Goal: Task Accomplishment & Management: Manage account settings

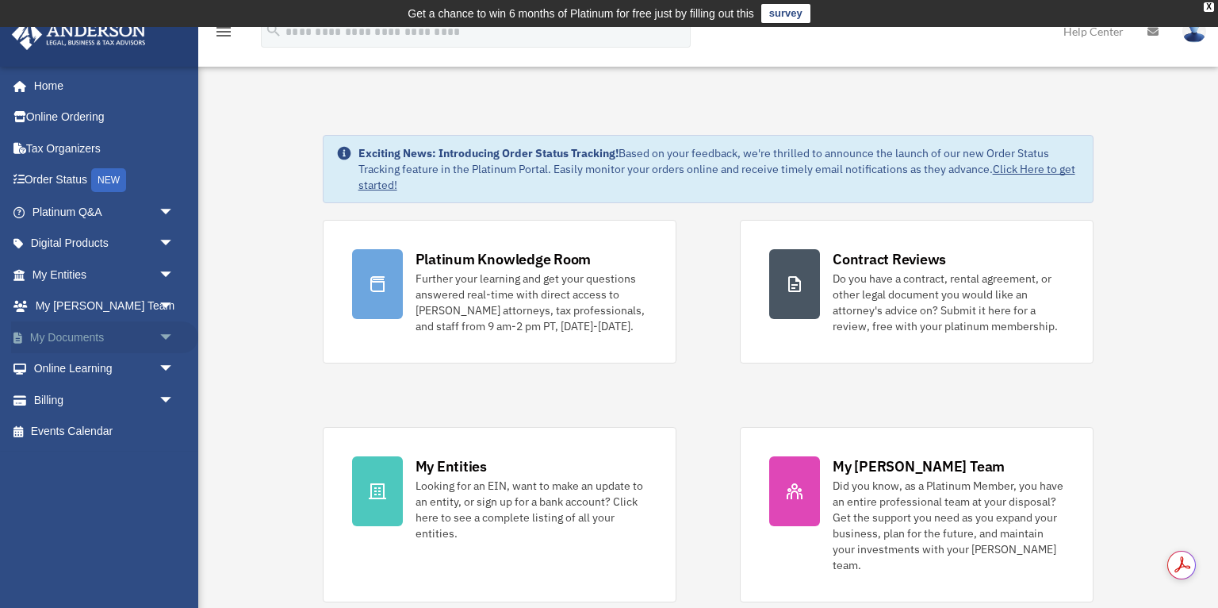
click at [163, 334] on span "arrow_drop_down" at bounding box center [175, 337] width 32 height 33
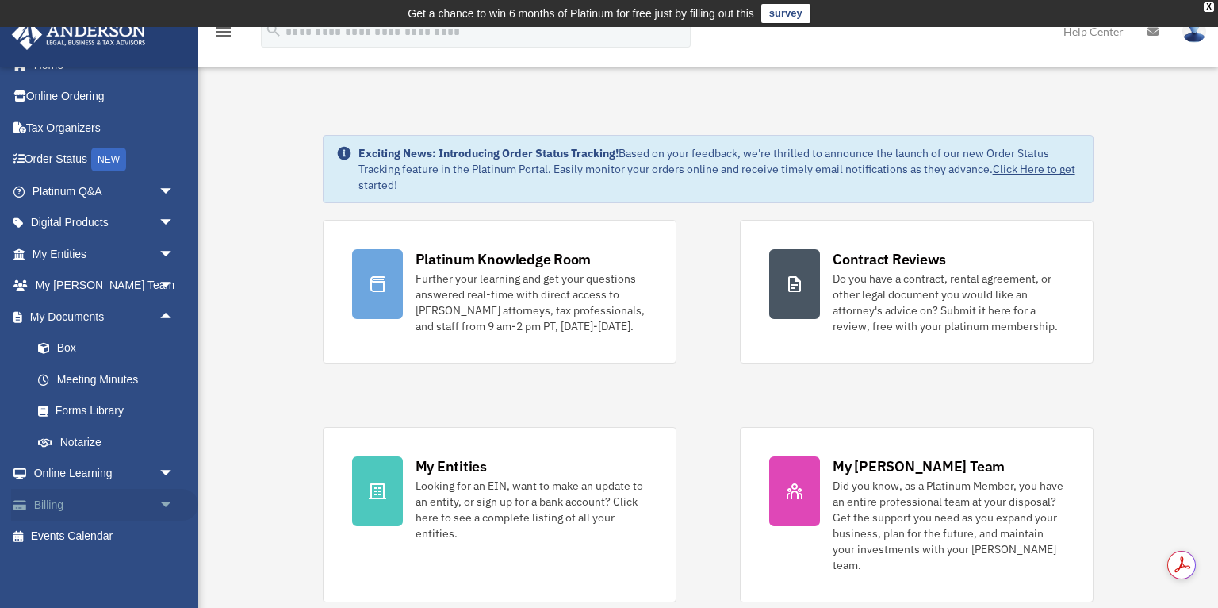
click at [165, 503] on span "arrow_drop_down" at bounding box center [175, 505] width 32 height 33
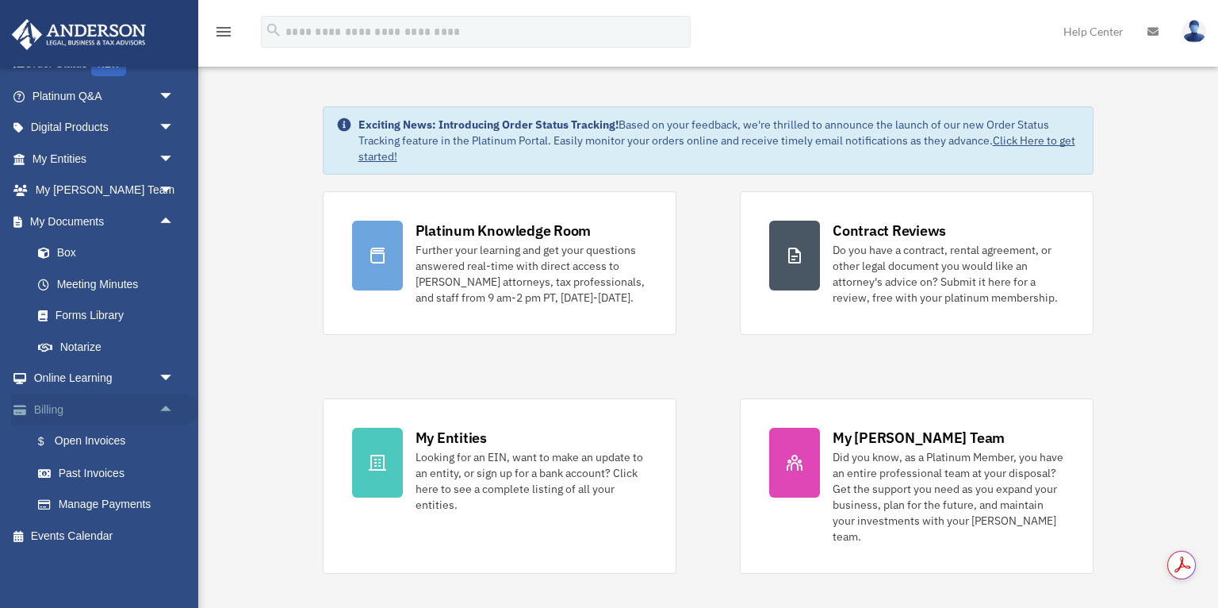
scroll to position [29, 0]
click at [74, 529] on link "Events Calendar" at bounding box center [104, 536] width 187 height 32
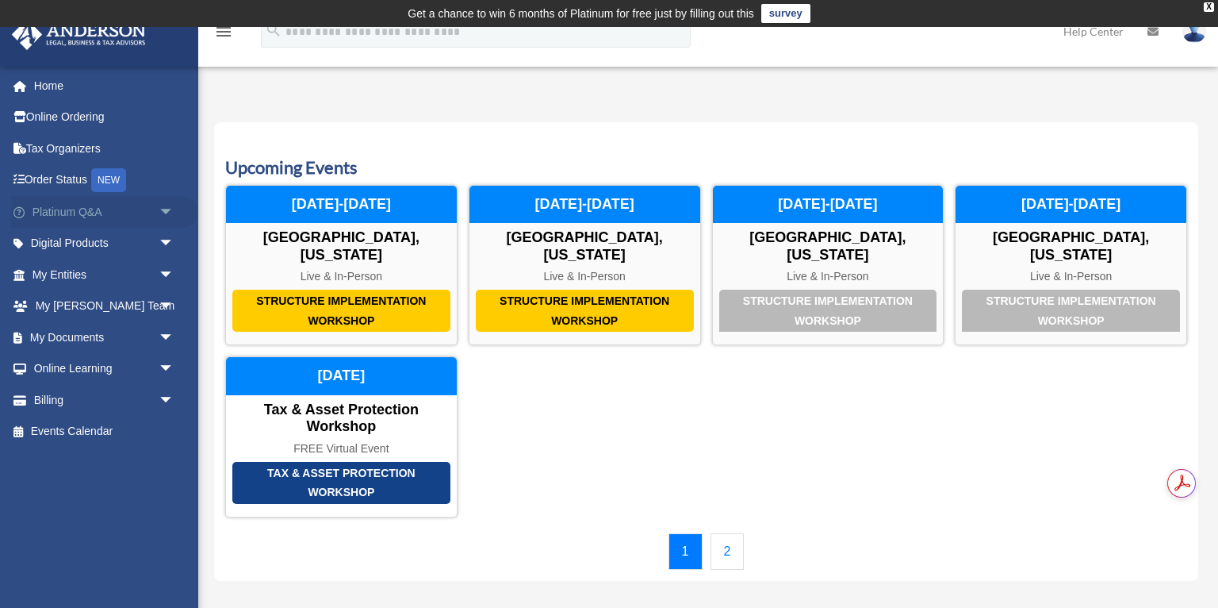
click at [166, 211] on span "arrow_drop_down" at bounding box center [175, 212] width 32 height 33
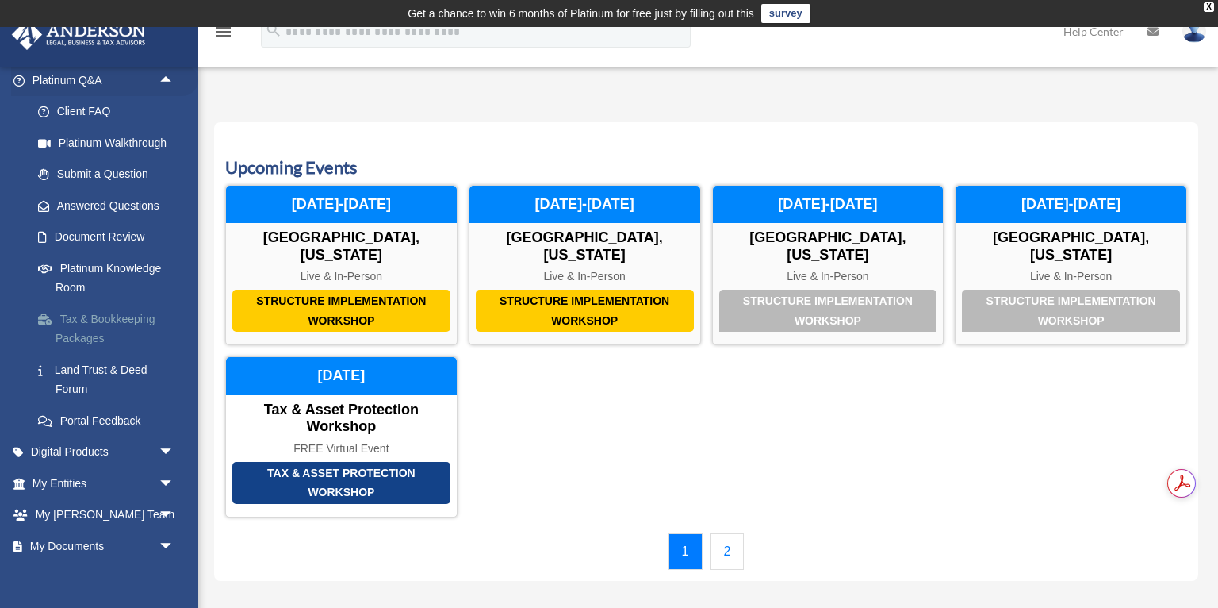
scroll to position [174, 0]
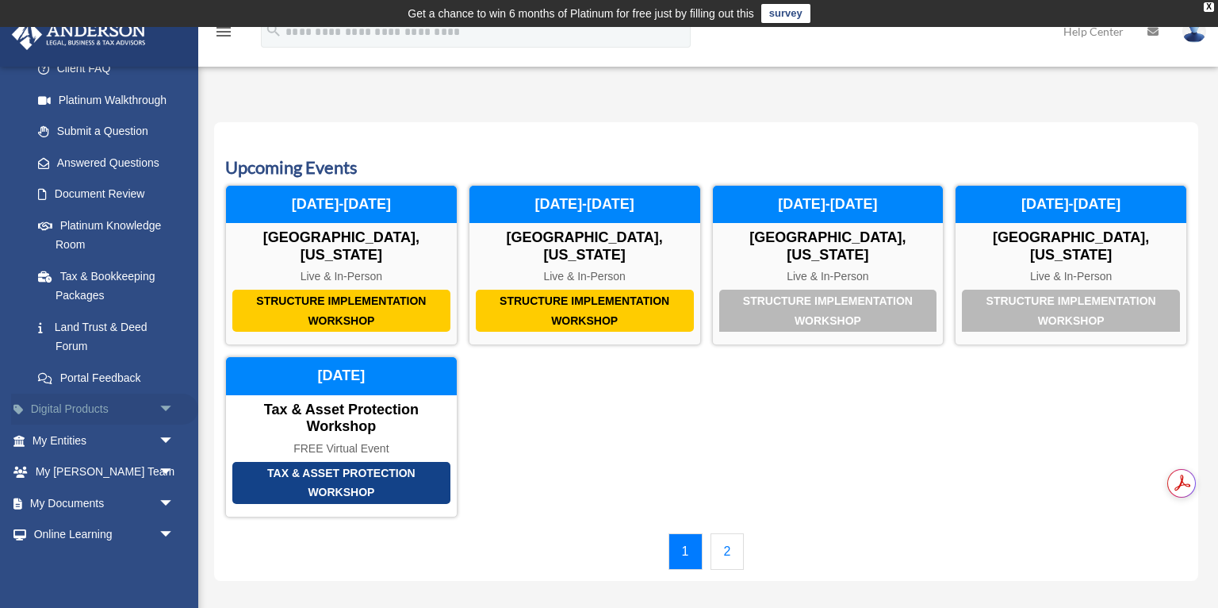
click at [167, 406] on span "arrow_drop_down" at bounding box center [175, 409] width 32 height 33
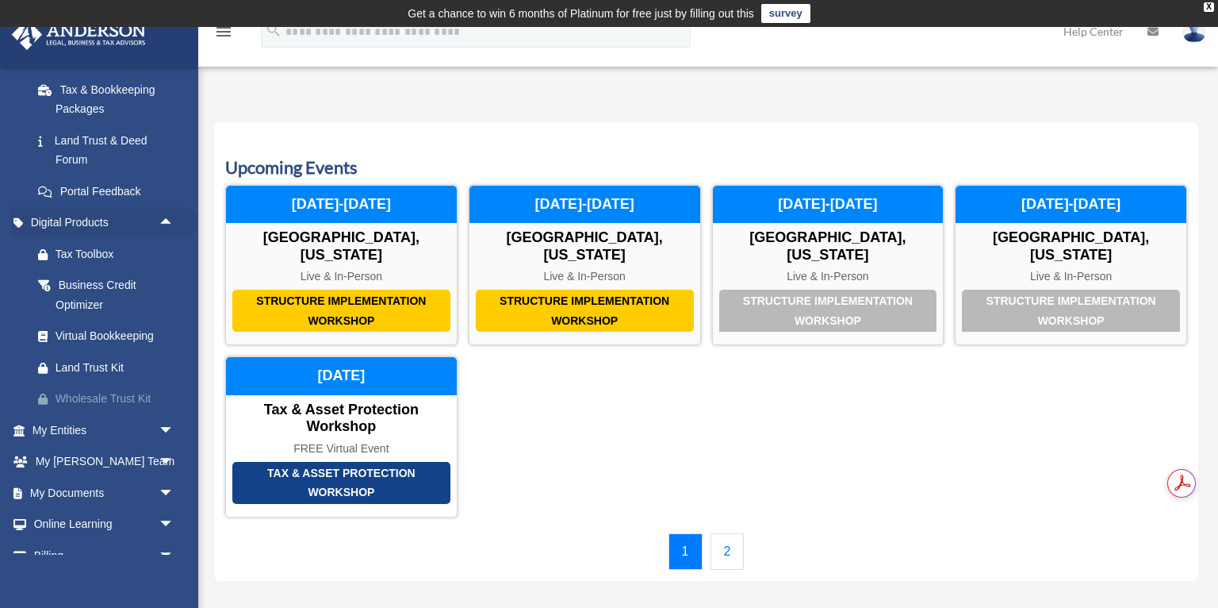
scroll to position [390, 0]
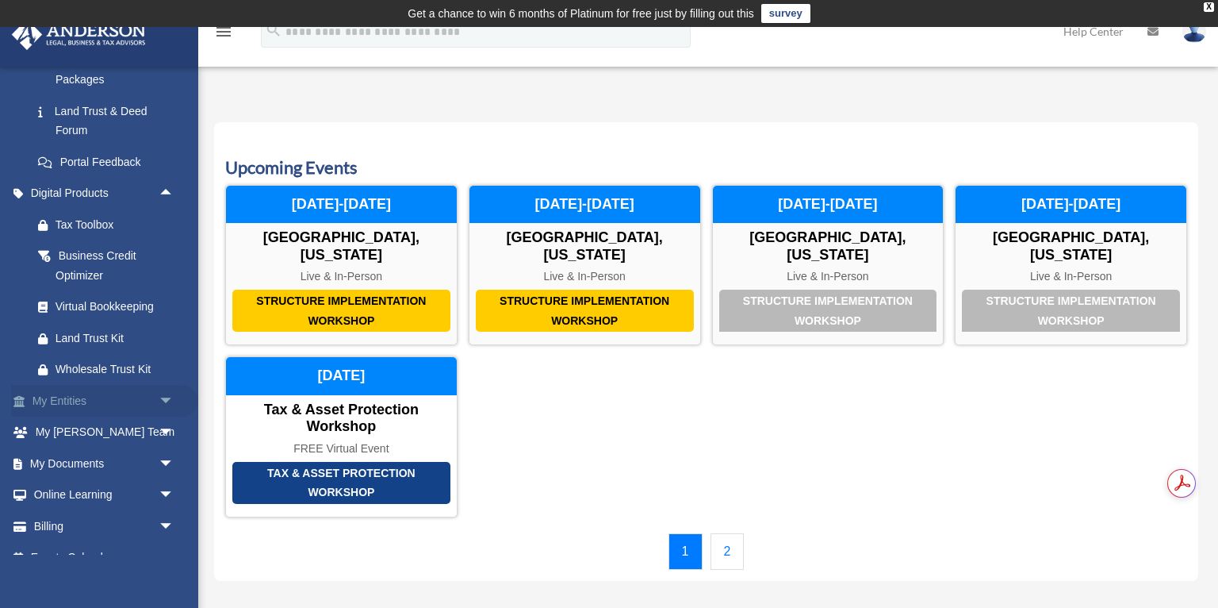
click at [165, 394] on span "arrow_drop_down" at bounding box center [175, 401] width 32 height 33
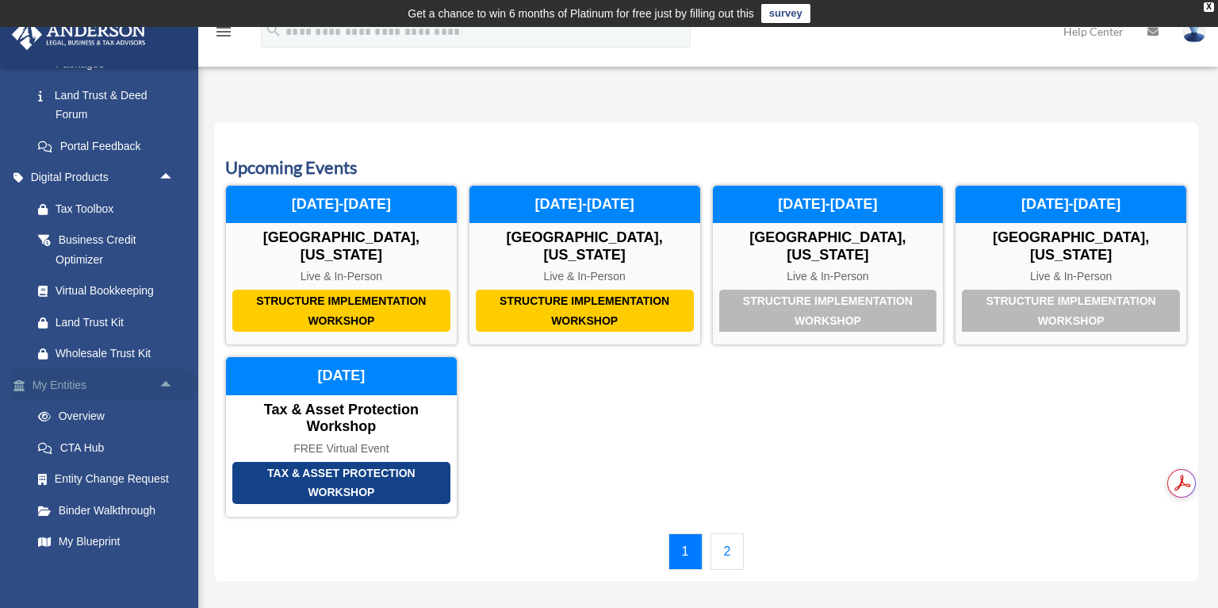
scroll to position [415, 0]
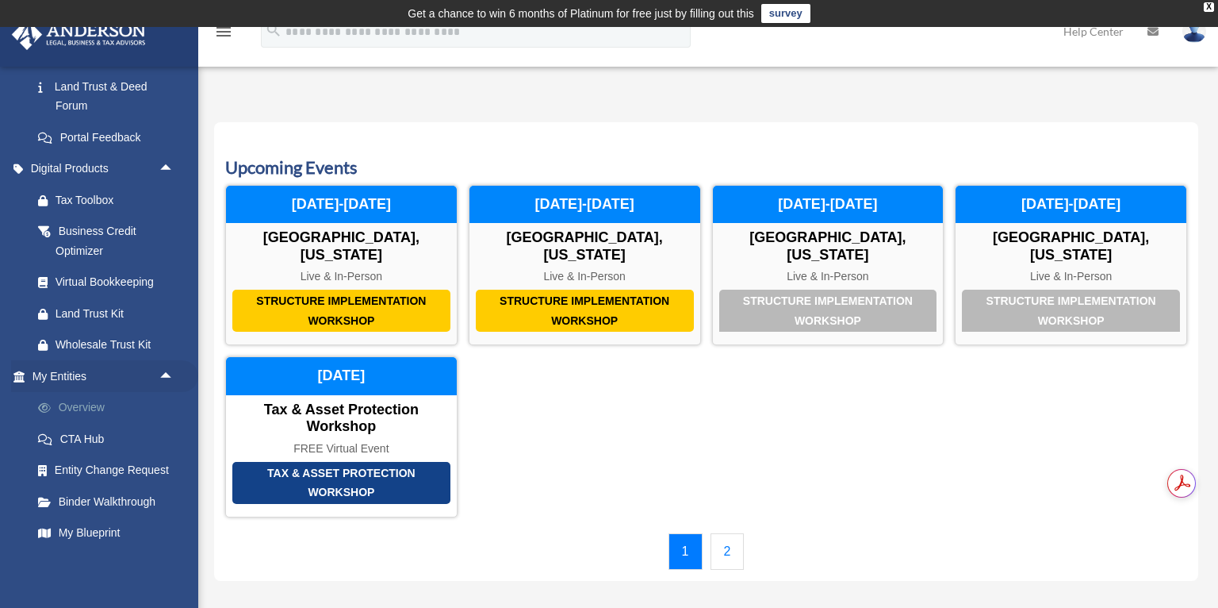
click at [88, 409] on link "Overview" at bounding box center [110, 408] width 176 height 32
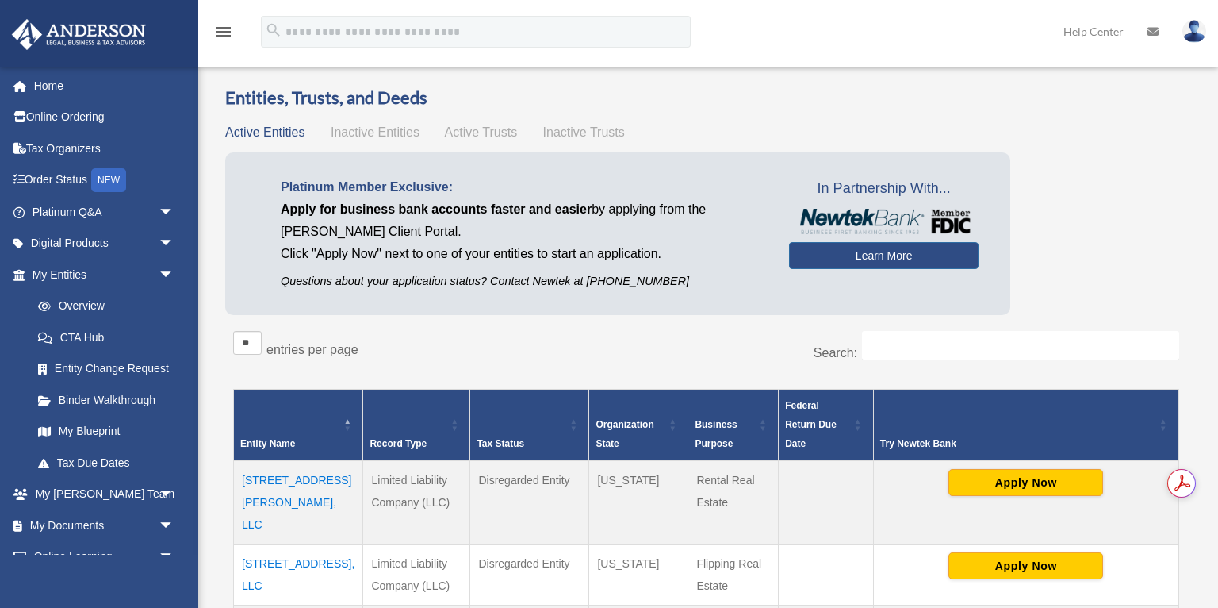
scroll to position [61, 0]
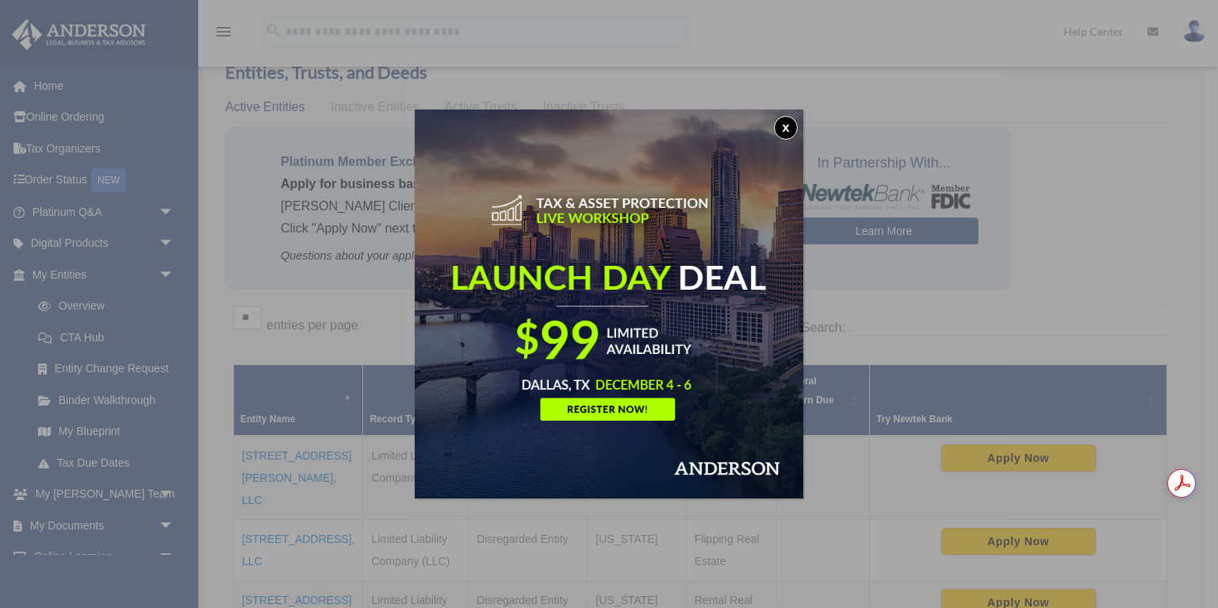
click at [788, 123] on button "x" at bounding box center [786, 128] width 24 height 24
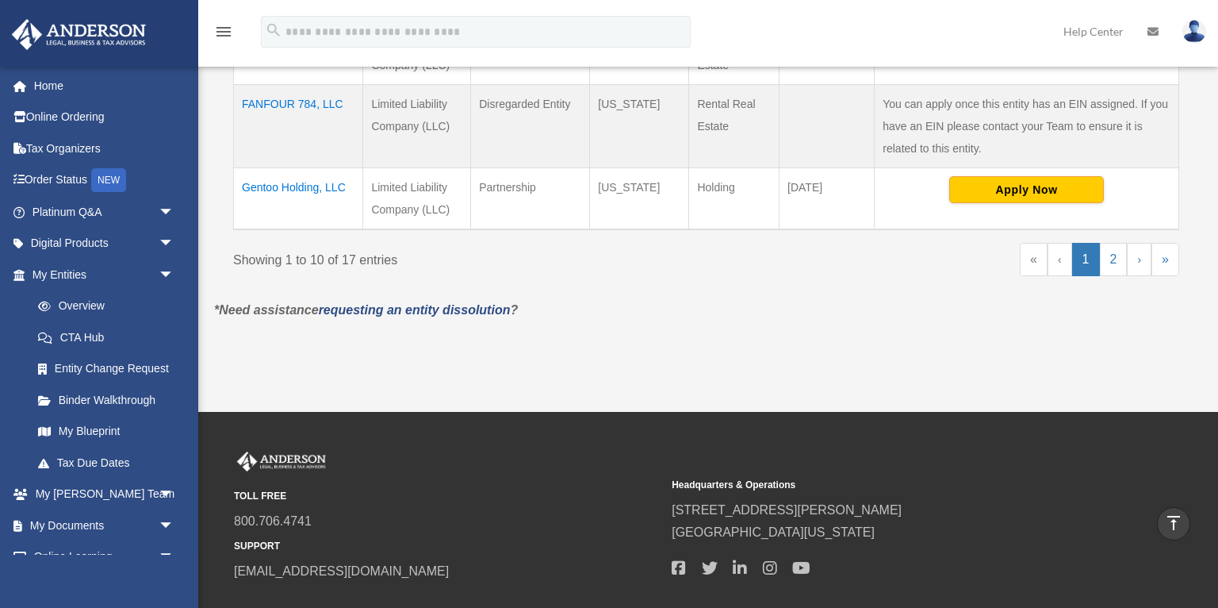
scroll to position [999, 0]
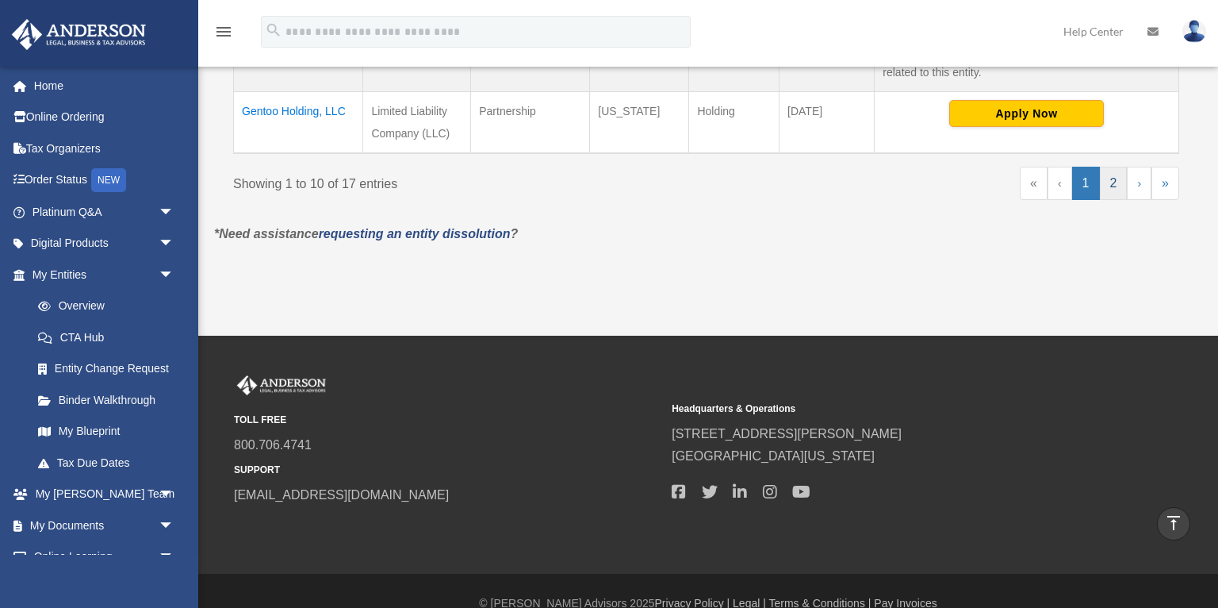
click at [1113, 167] on link "2" at bounding box center [1114, 183] width 28 height 33
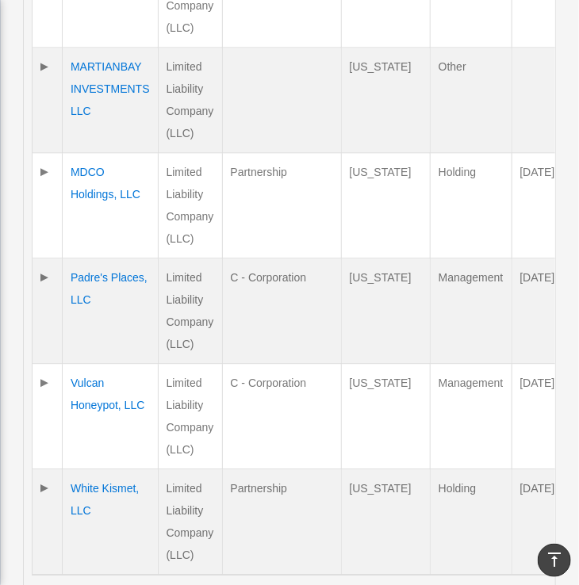
scroll to position [0, 19]
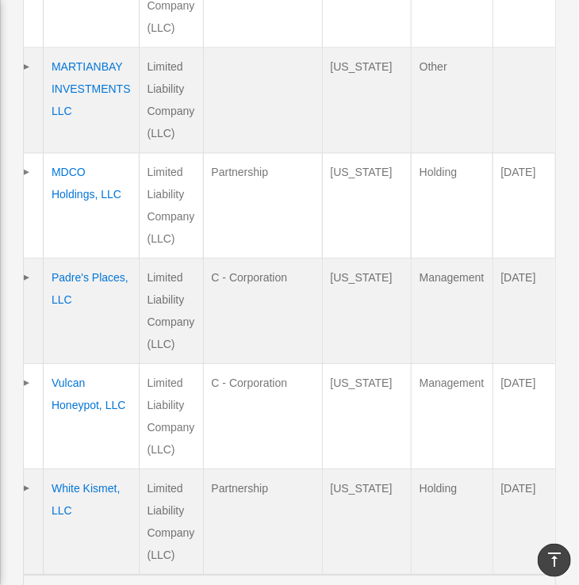
click at [69, 153] on td "MDCO Holdings, LLC" at bounding box center [92, 205] width 96 height 105
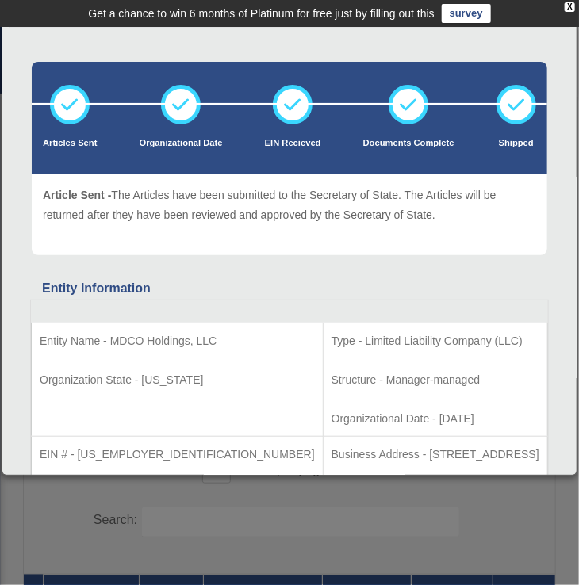
scroll to position [0, 0]
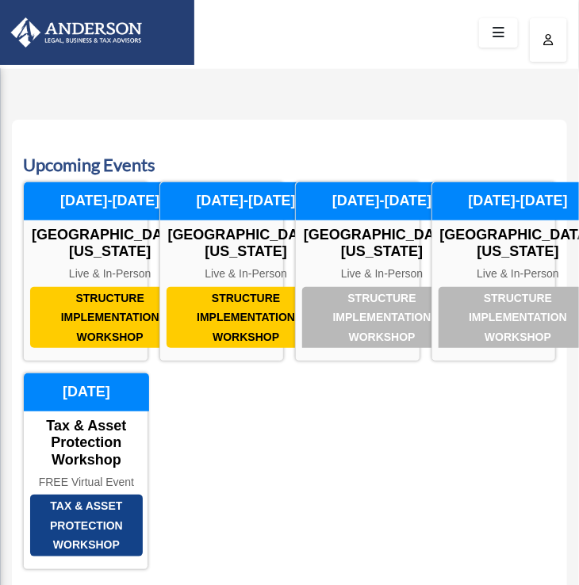
scroll to position [29, 0]
click at [497, 33] on icon at bounding box center [498, 33] width 23 height 25
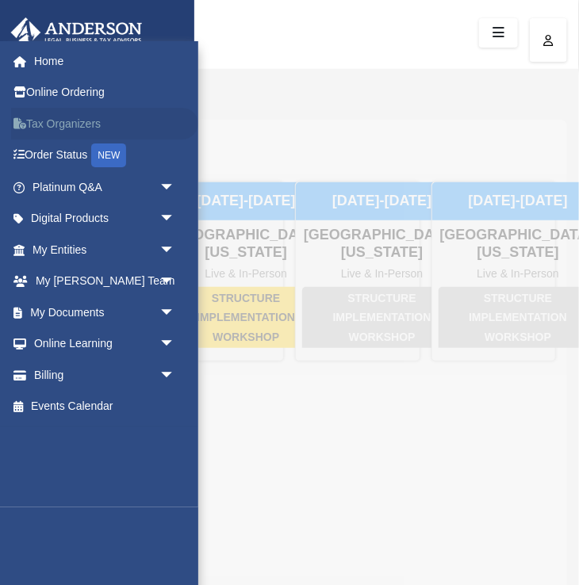
scroll to position [28, 0]
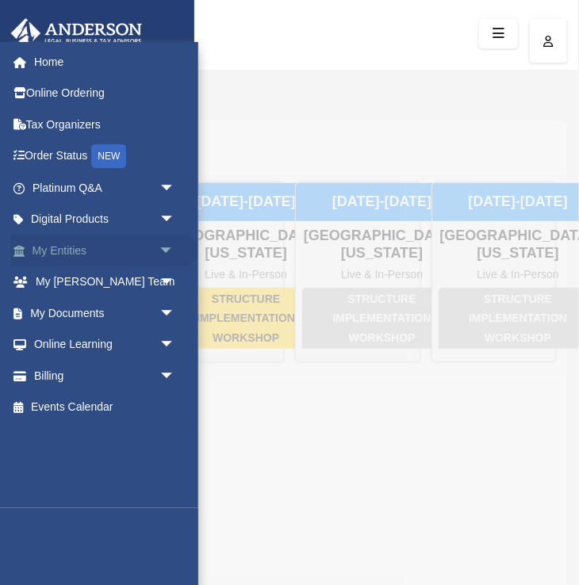
click at [75, 244] on link "My Entities arrow_drop_down" at bounding box center [104, 251] width 187 height 32
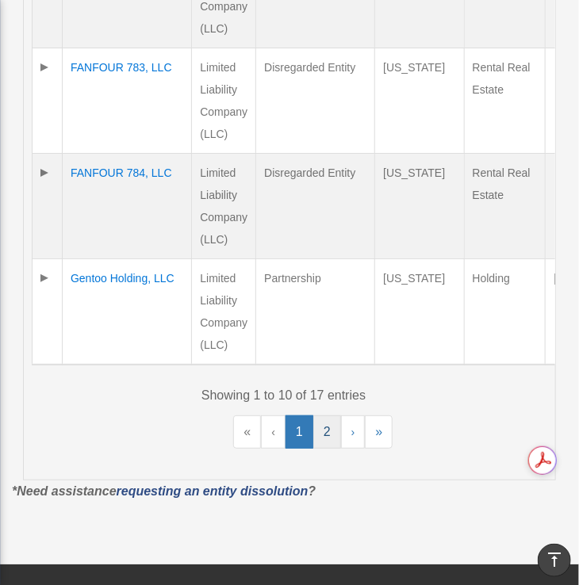
click at [327, 416] on link "2" at bounding box center [327, 432] width 28 height 33
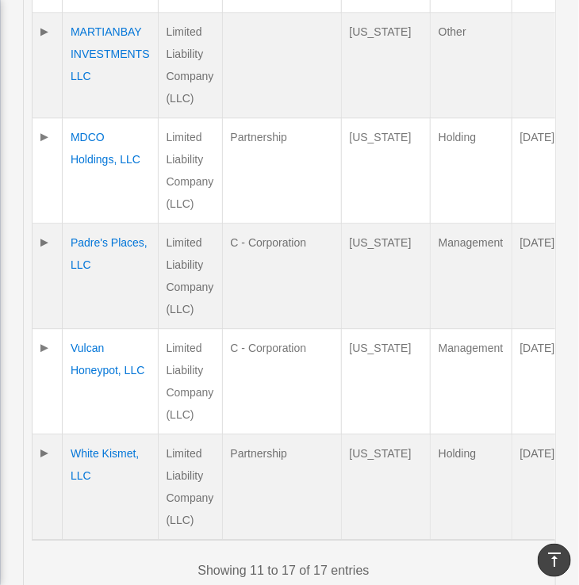
scroll to position [869, 0]
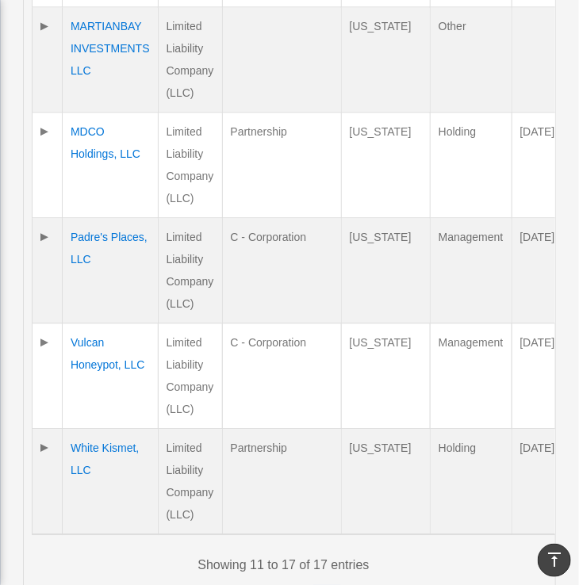
click at [105, 336] on td "Vulcan Honeypot, LLC" at bounding box center [111, 376] width 96 height 105
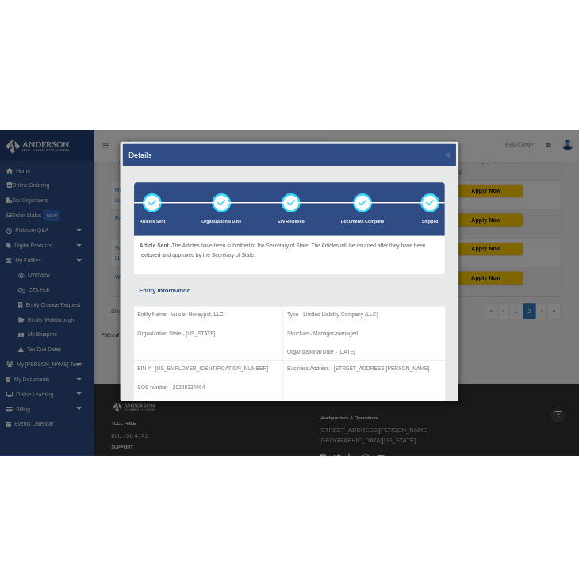
scroll to position [595, 0]
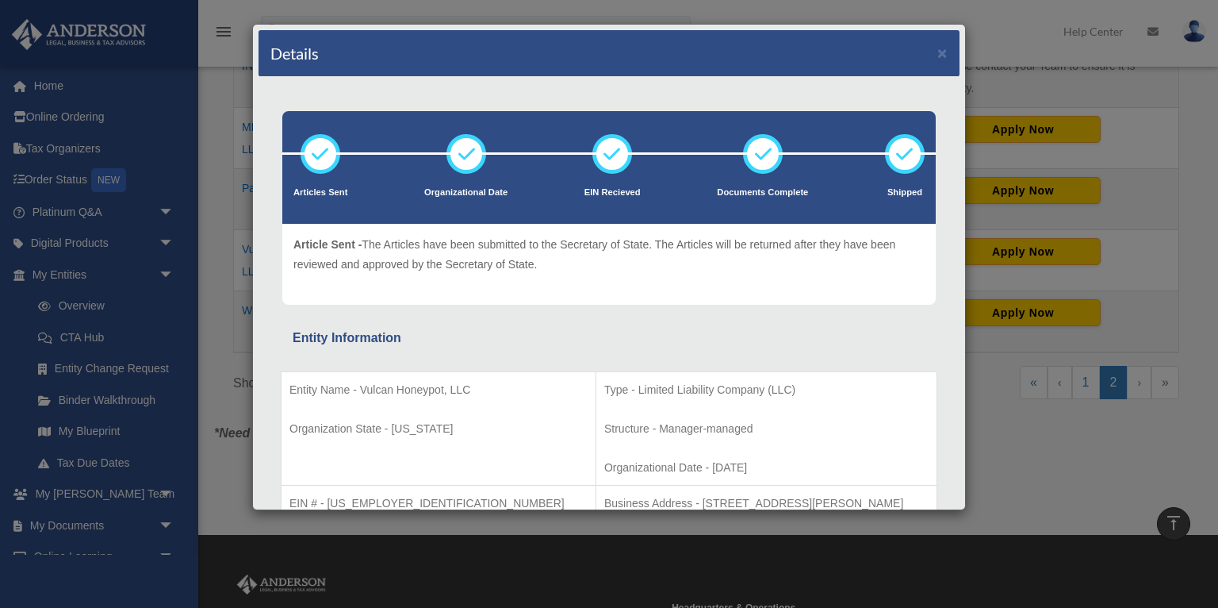
click at [578, 56] on div "Details ×" at bounding box center [609, 53] width 701 height 47
click at [578, 53] on button "×" at bounding box center [943, 52] width 10 height 17
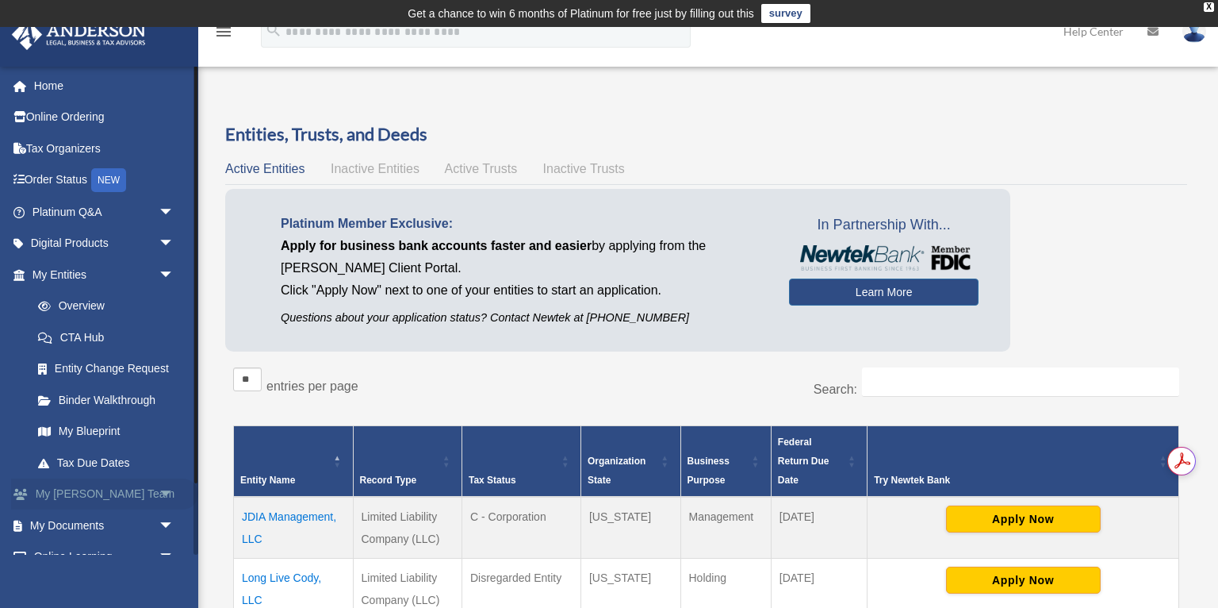
scroll to position [83, 0]
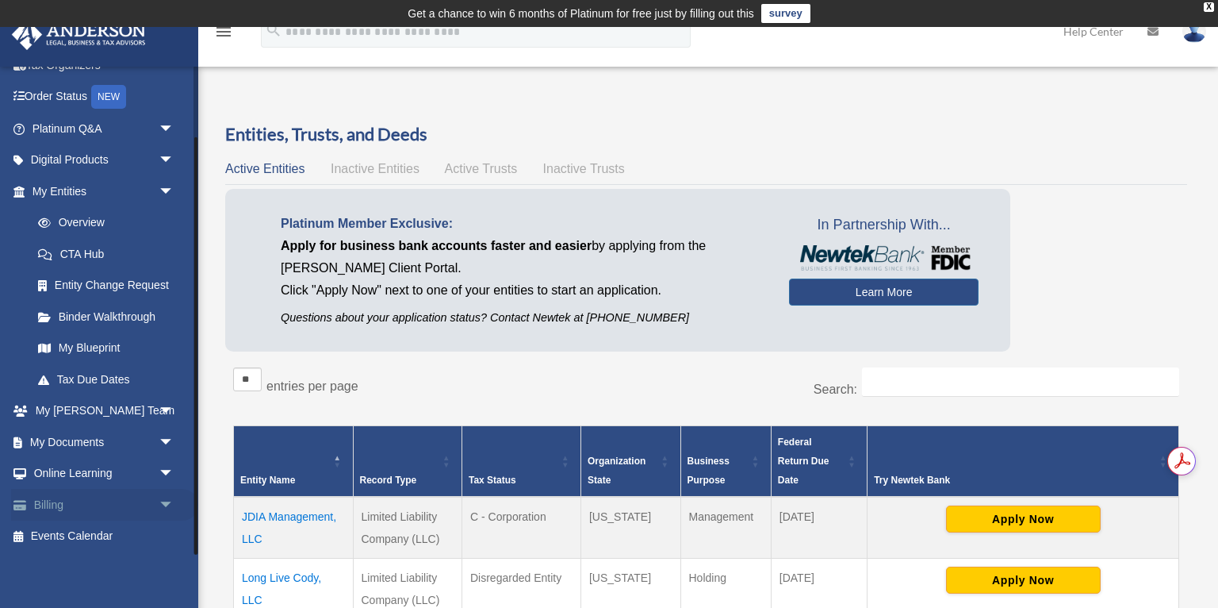
click at [54, 498] on link "Billing arrow_drop_down" at bounding box center [104, 505] width 187 height 32
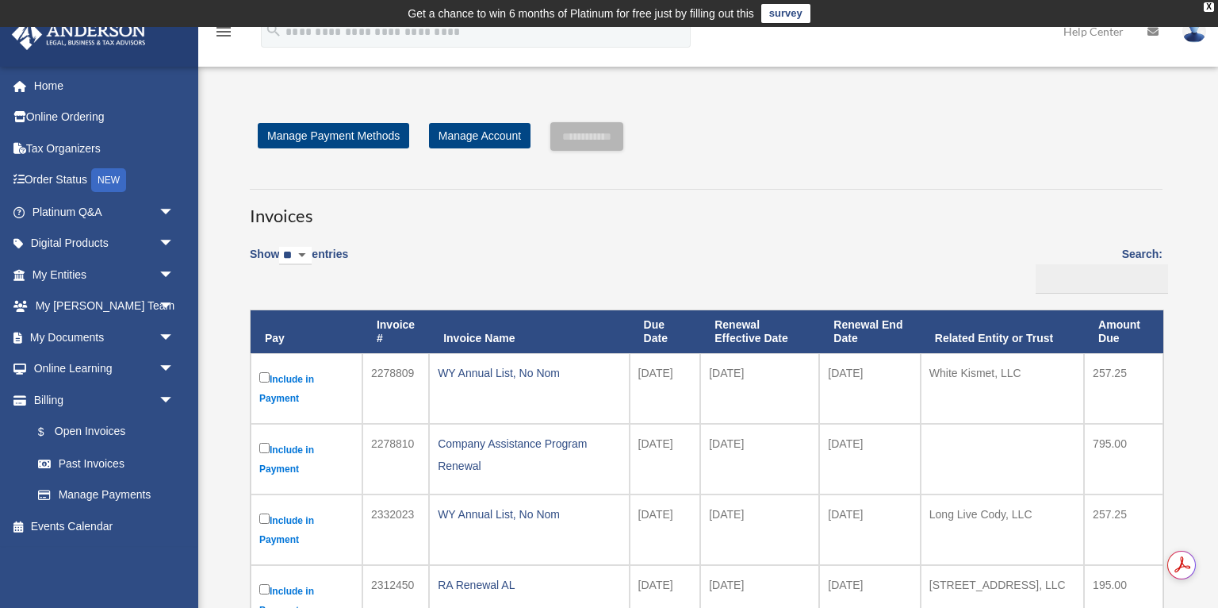
click at [661, 324] on th "Due Date" at bounding box center [665, 331] width 71 height 43
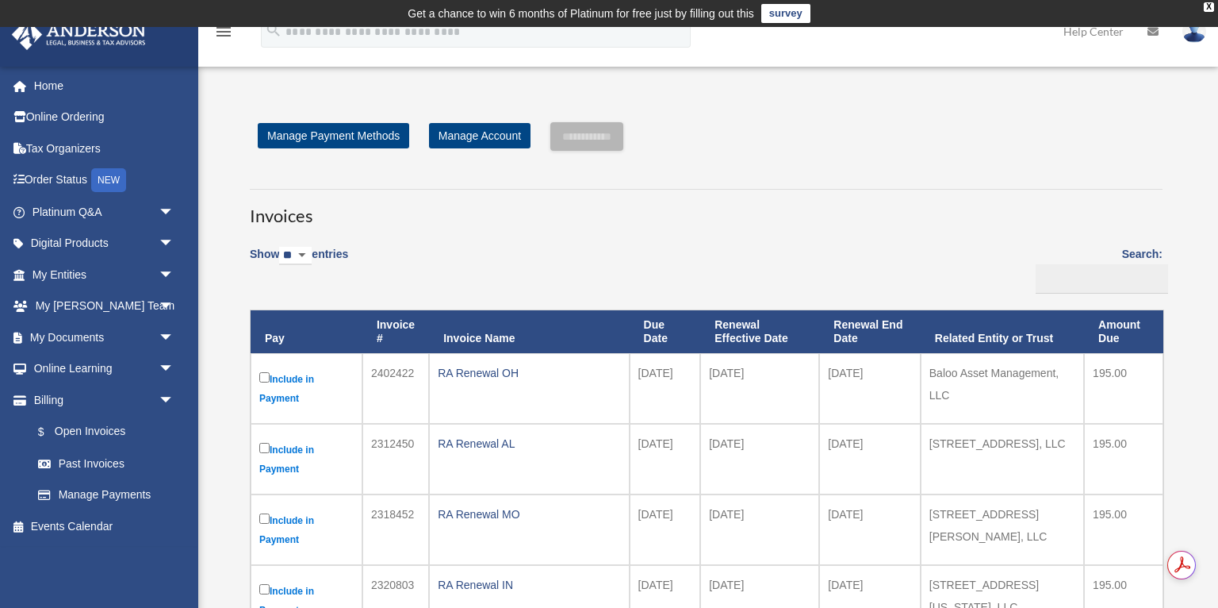
click at [658, 333] on th "Due Date" at bounding box center [665, 331] width 71 height 43
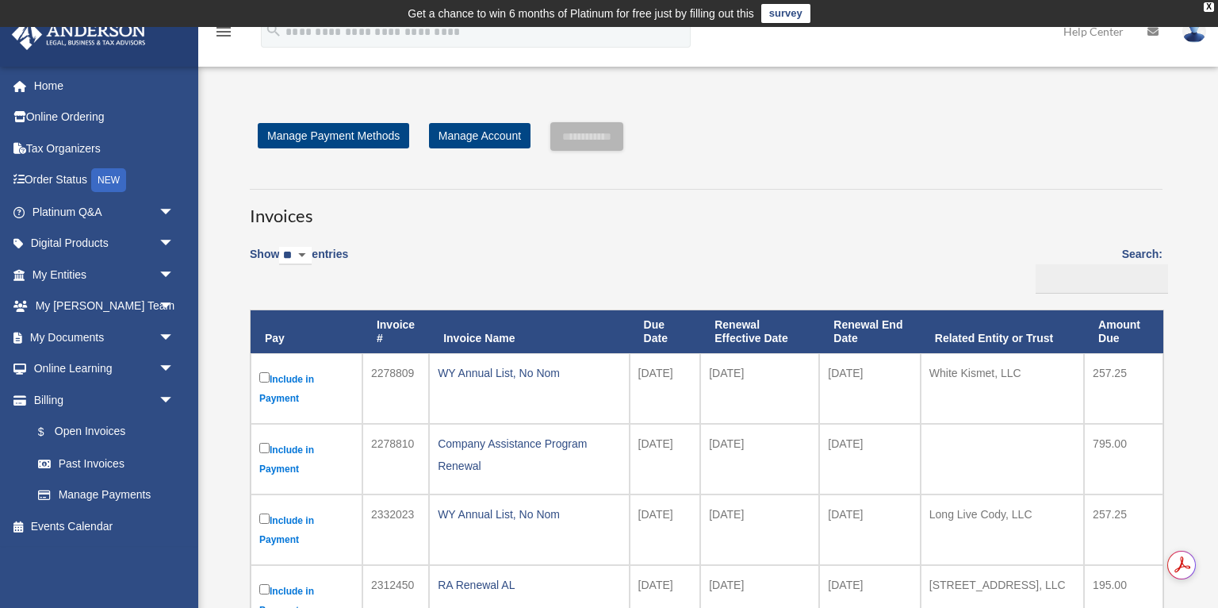
click at [658, 332] on th "Due Date" at bounding box center [665, 331] width 71 height 43
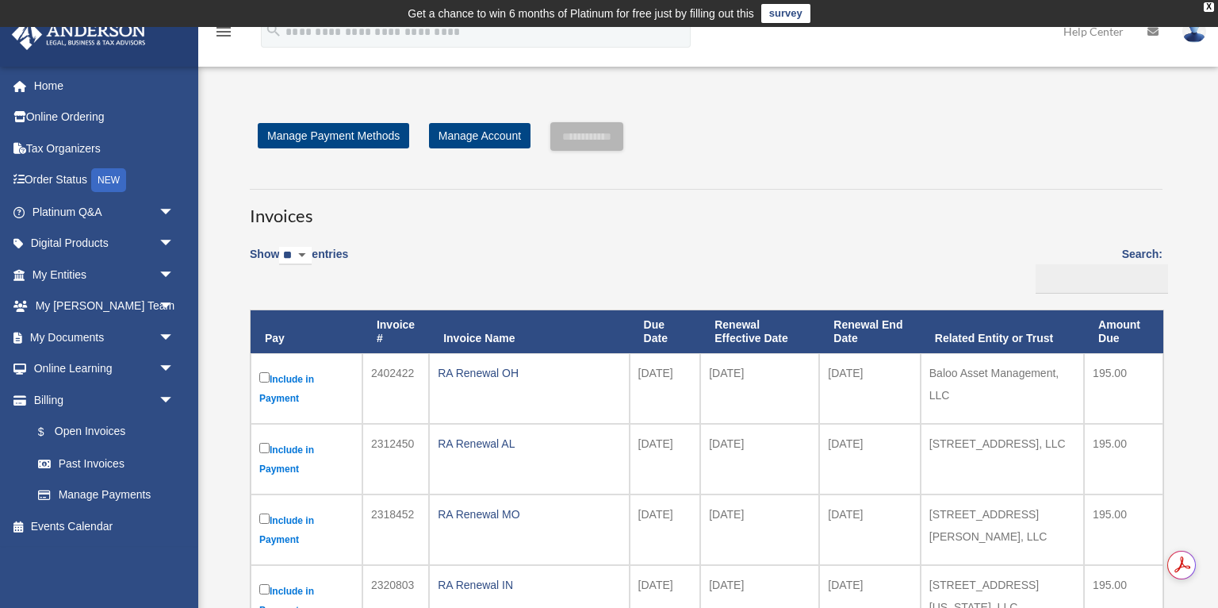
click at [661, 341] on th "Due Date" at bounding box center [665, 331] width 71 height 43
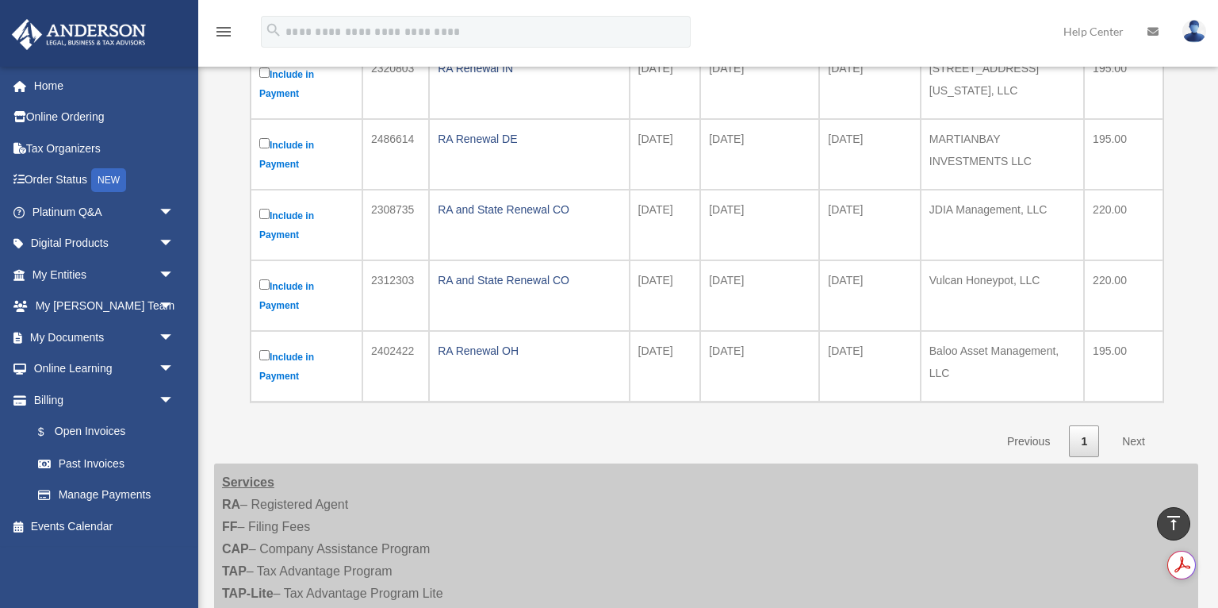
scroll to position [675, 0]
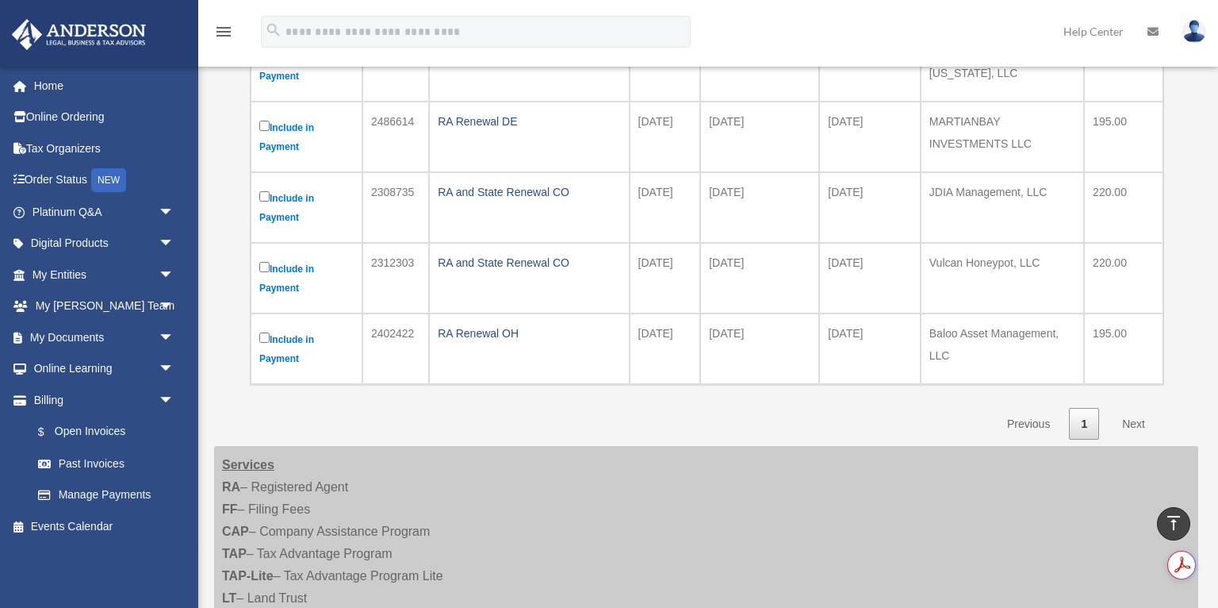
click at [1135, 420] on link "Next" at bounding box center [1133, 424] width 47 height 33
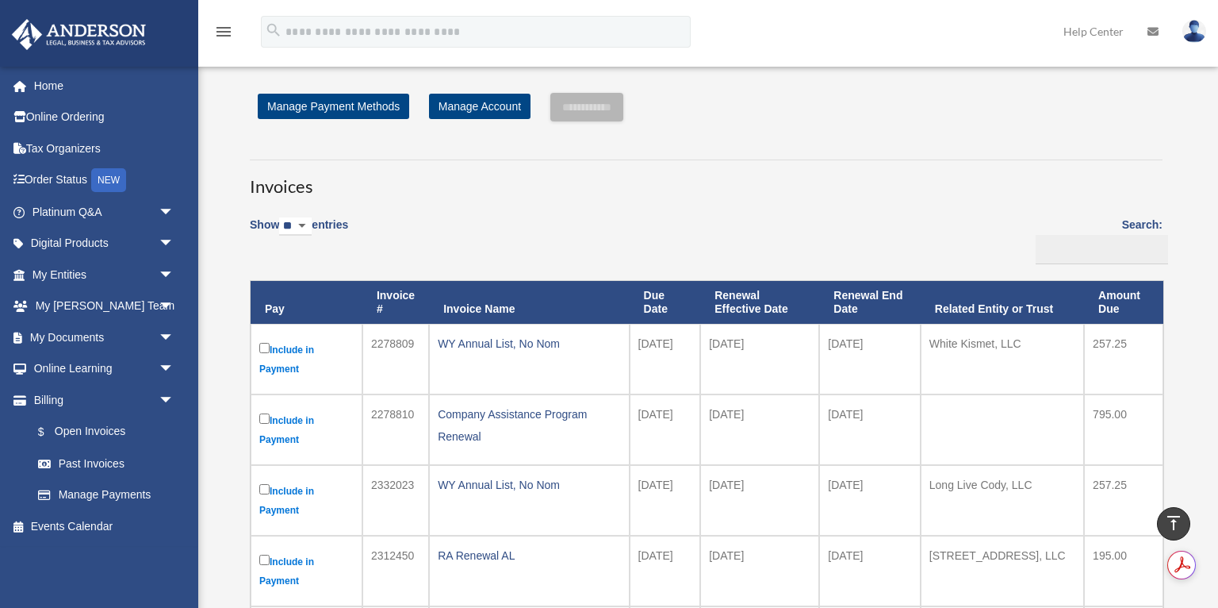
scroll to position [0, 0]
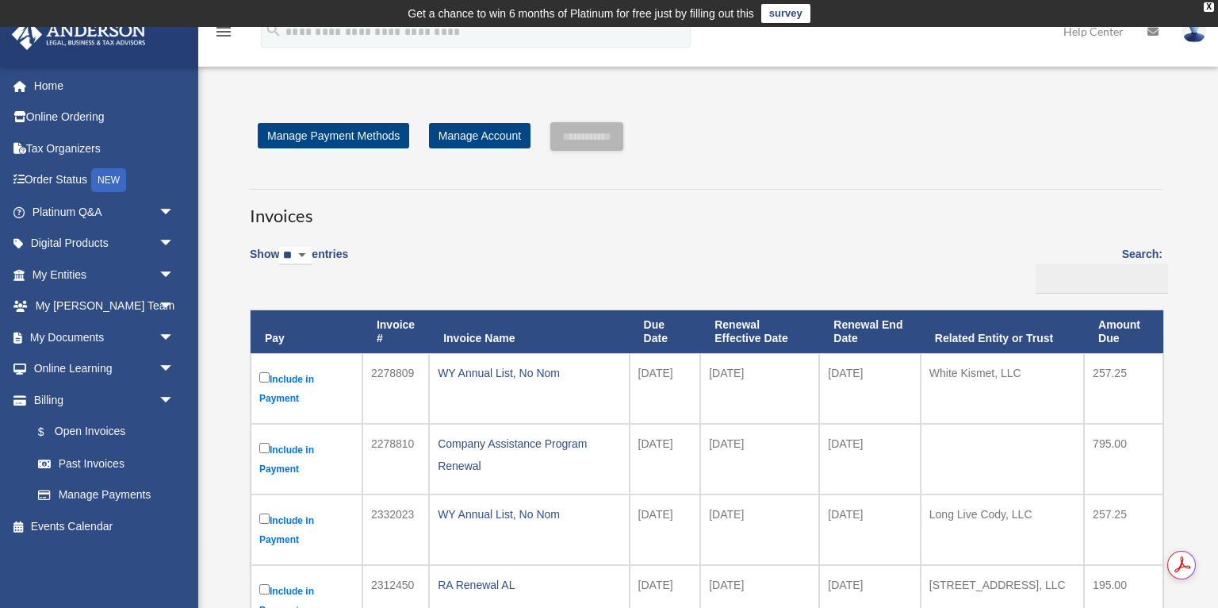
click at [301, 251] on select "** ** ** ***" at bounding box center [295, 256] width 33 height 18
select select "**"
click at [282, 247] on select "** ** ** ***" at bounding box center [295, 256] width 33 height 18
